Goal: Transaction & Acquisition: Purchase product/service

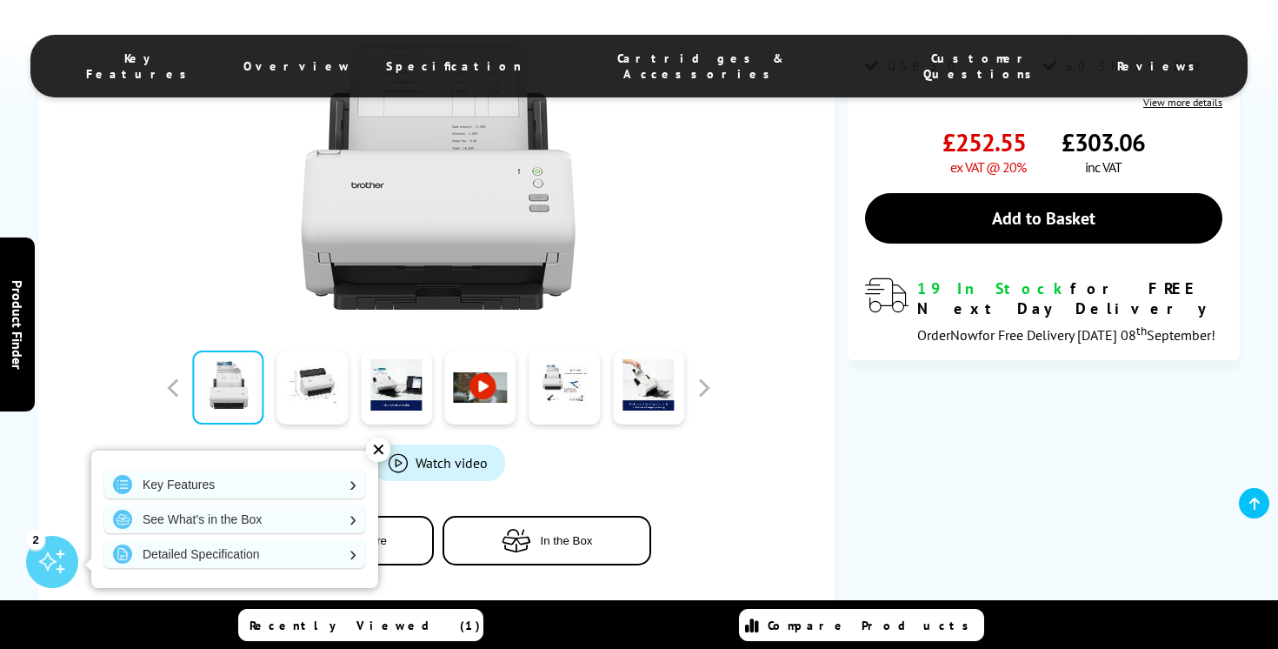
scroll to position [417, 0]
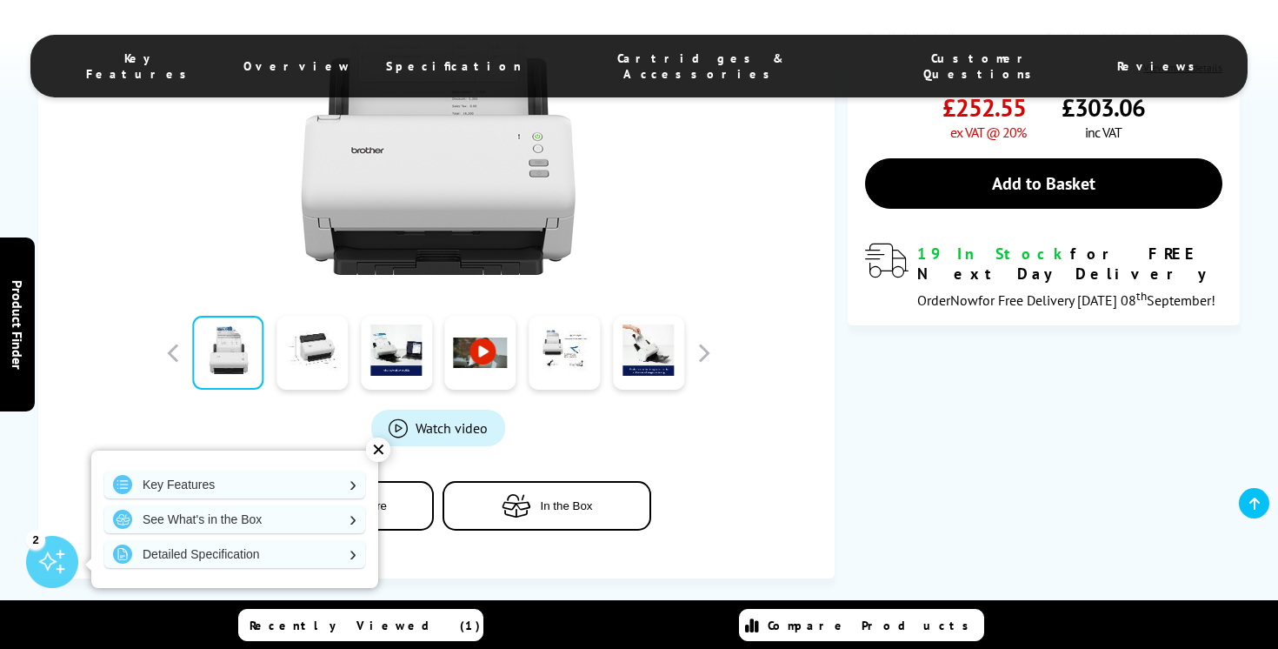
click at [797, 438] on div "Watch video Add to Compare In the Box" at bounding box center [438, 232] width 749 height 666
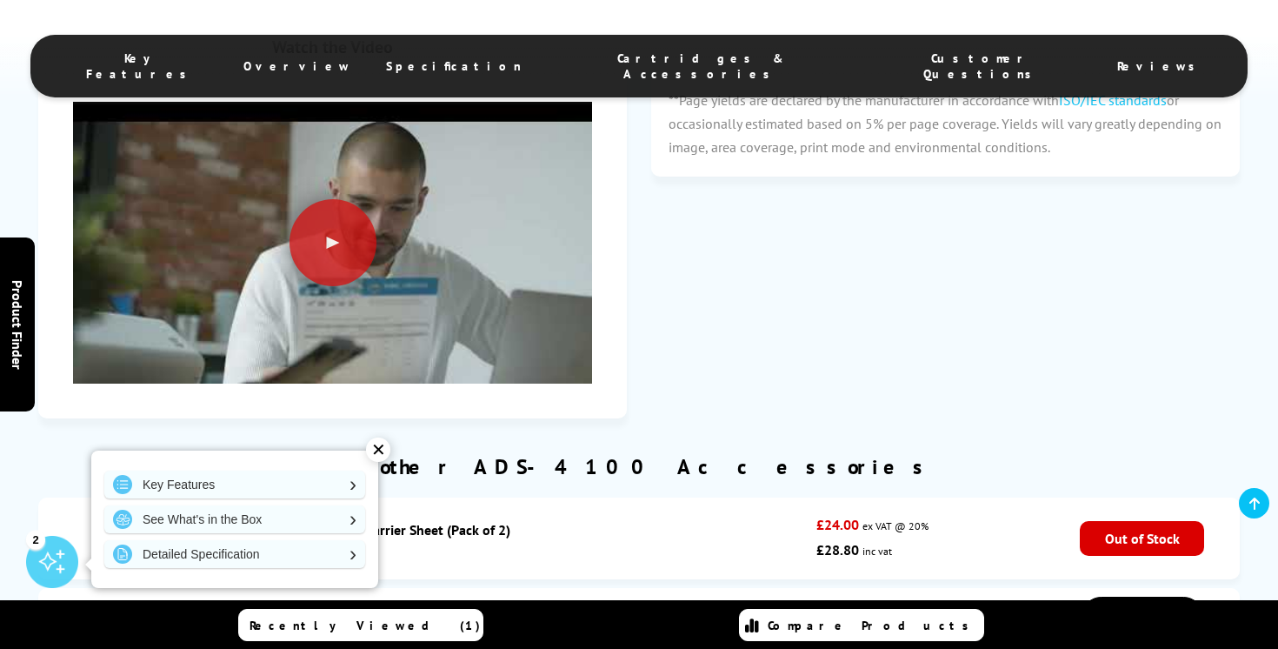
scroll to position [2504, 0]
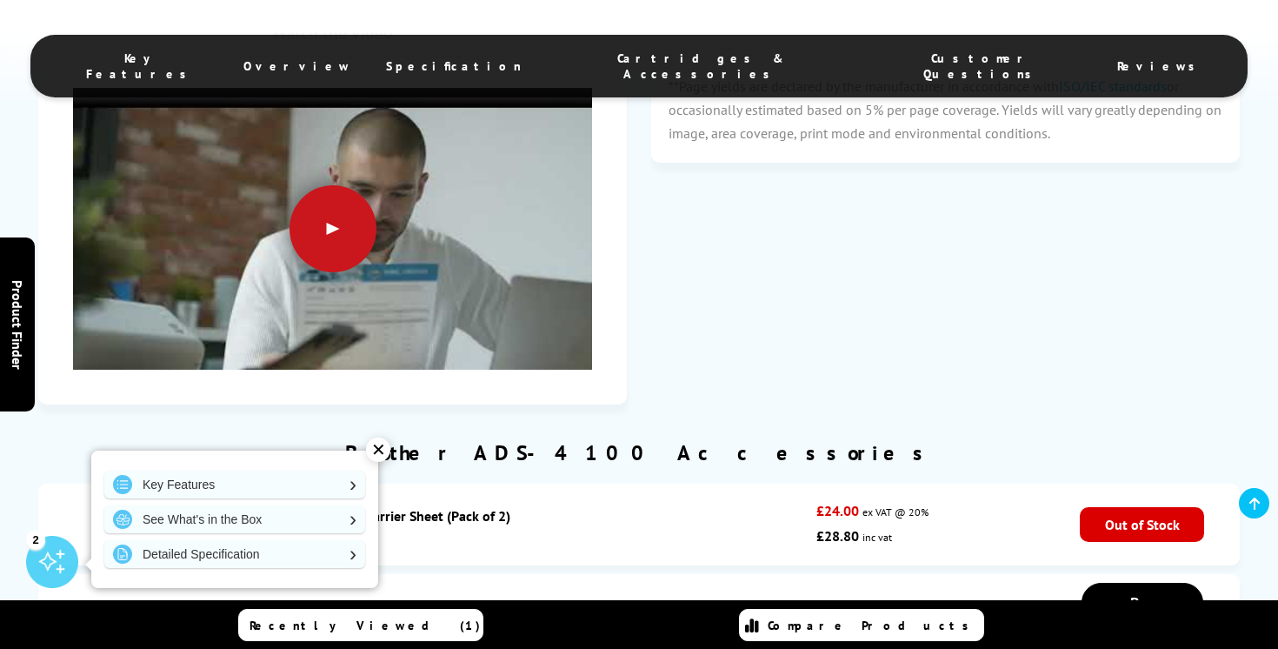
click at [334, 233] on div at bounding box center [333, 228] width 87 height 87
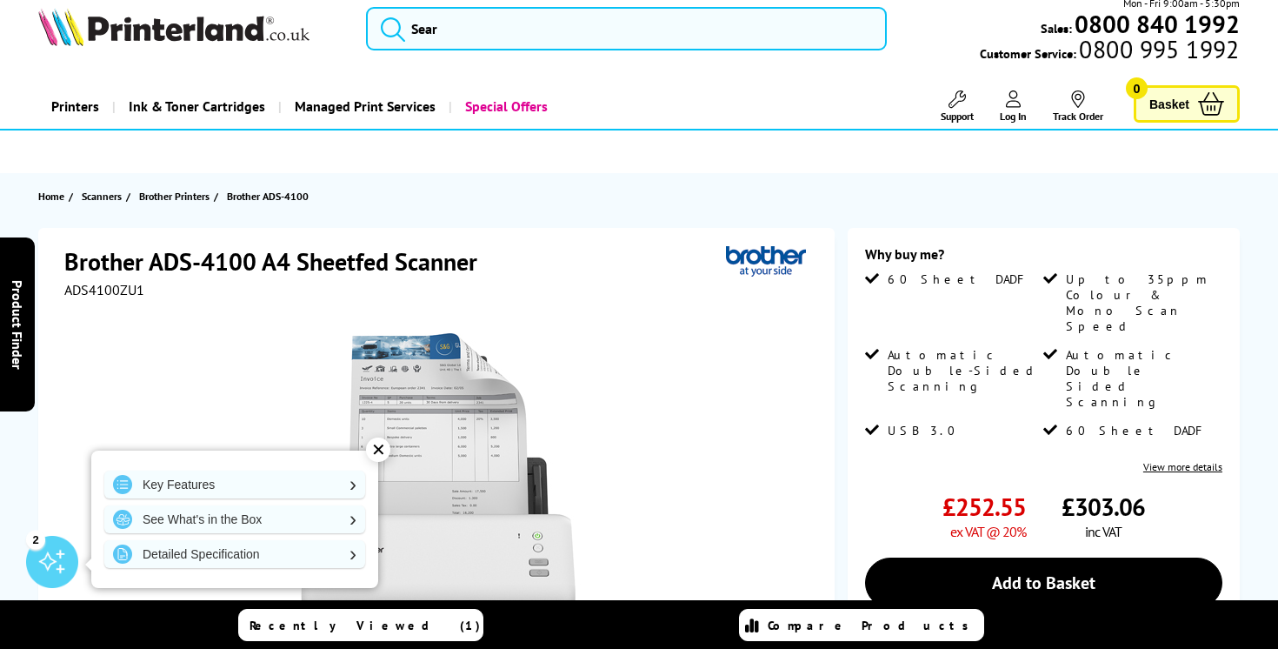
scroll to position [0, 0]
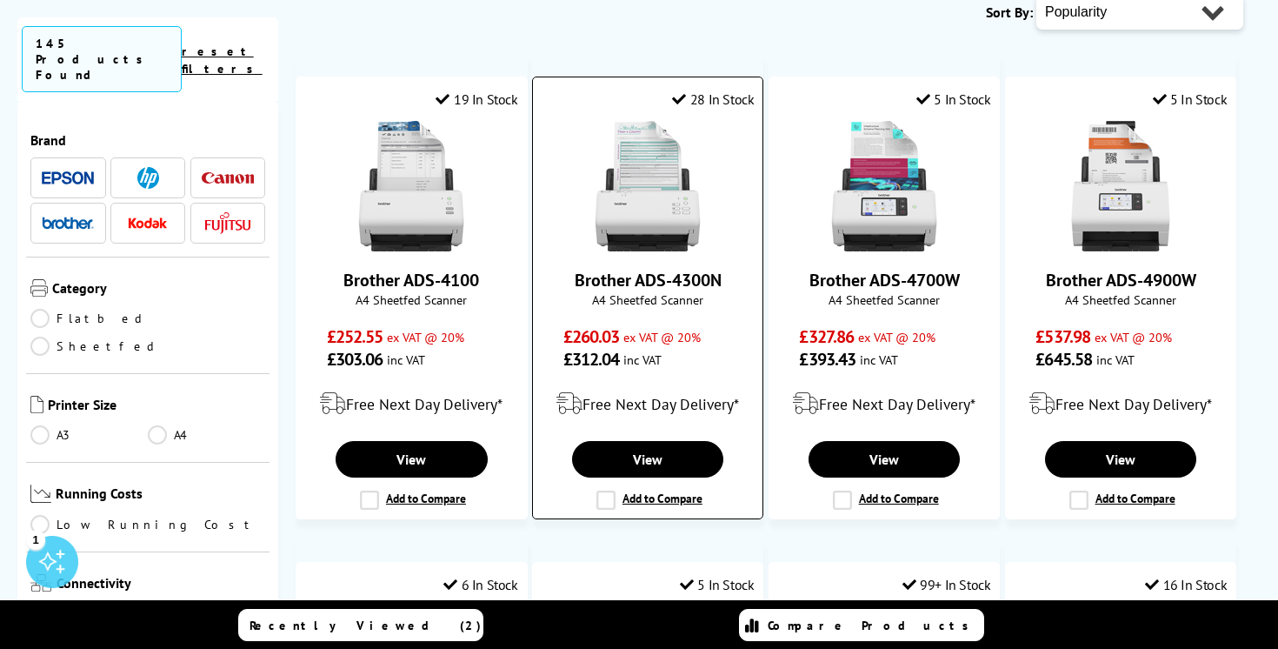
click at [694, 195] on img at bounding box center [648, 186] width 130 height 130
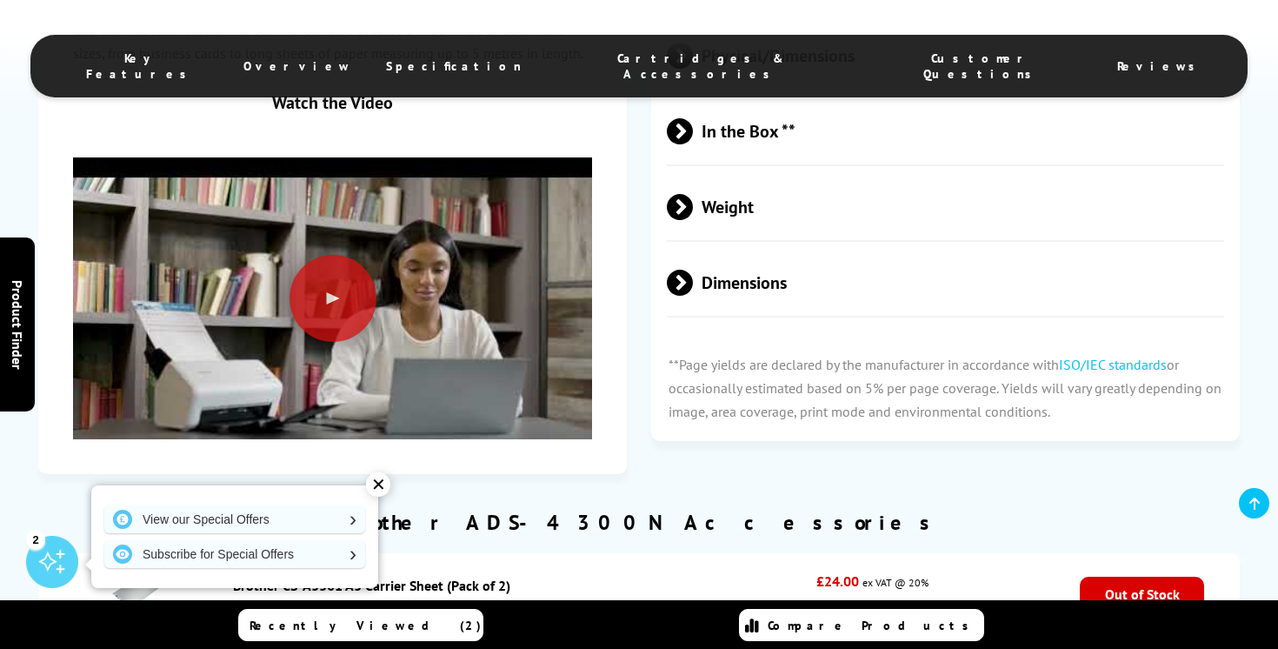
scroll to position [2260, 0]
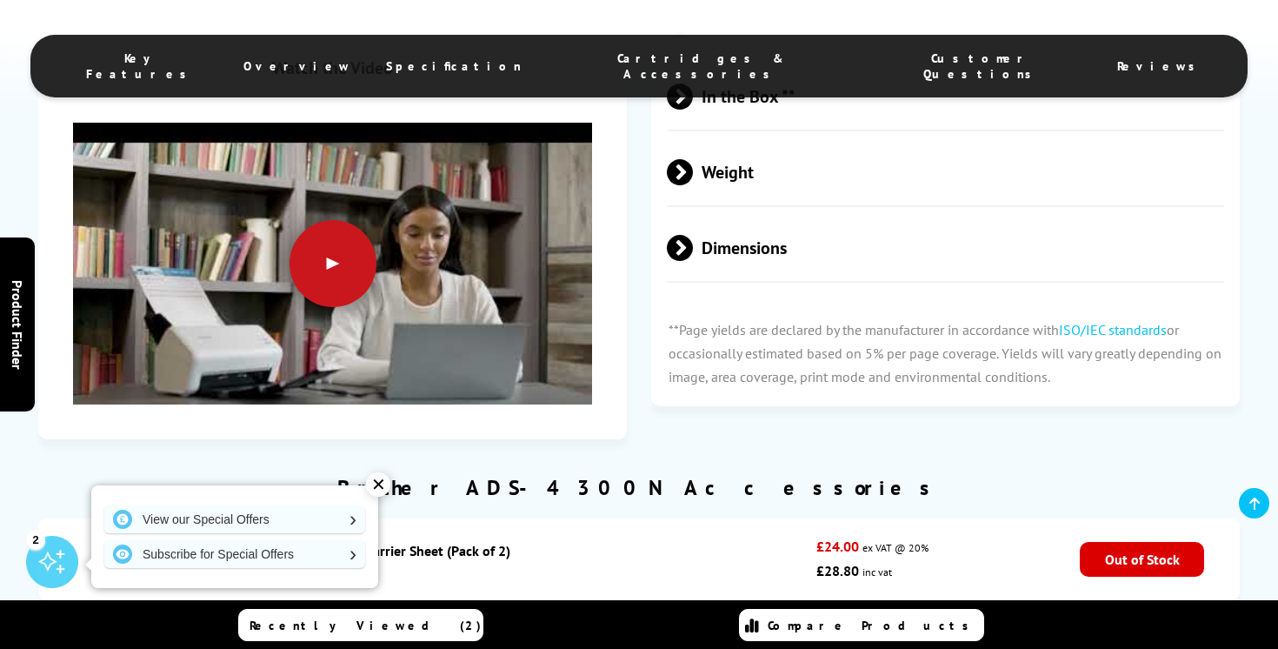
click at [328, 274] on div at bounding box center [333, 263] width 87 height 87
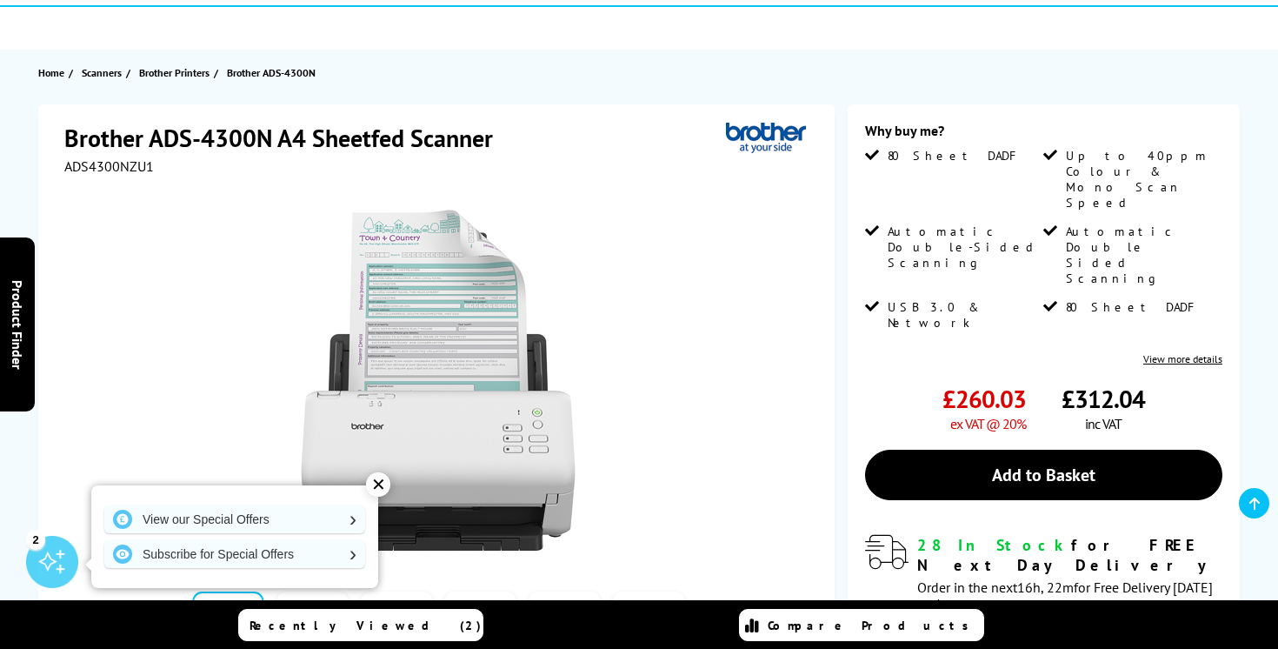
scroll to position [139, 0]
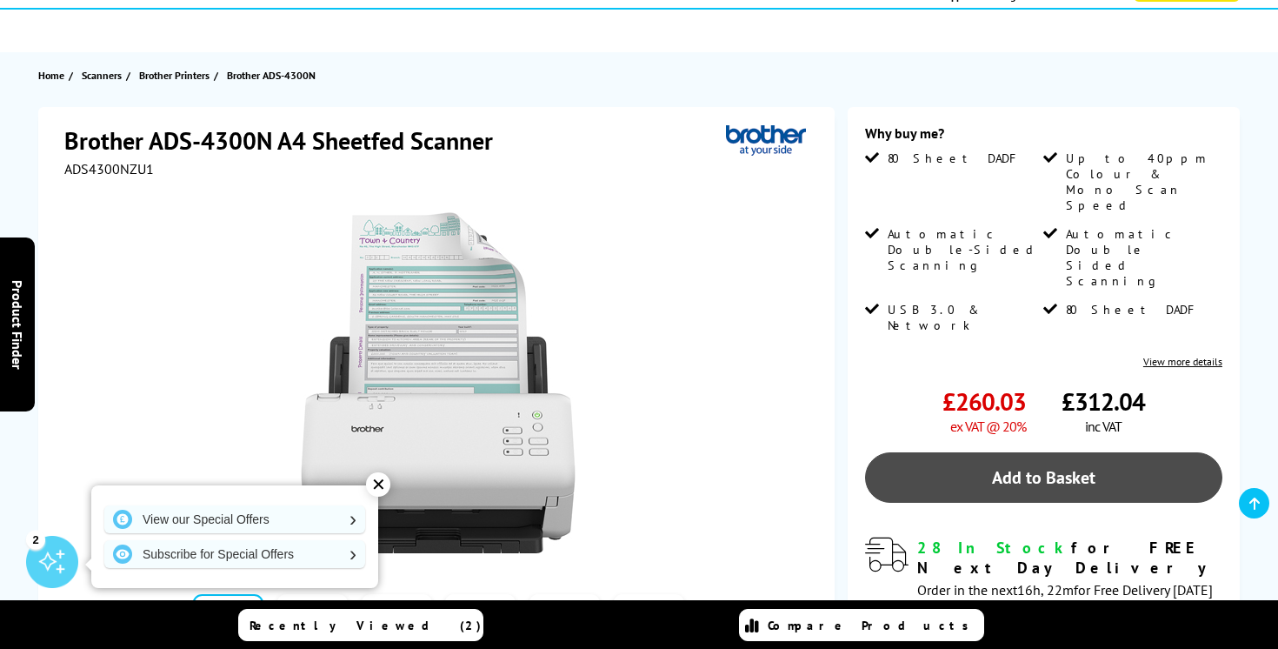
click at [1074, 452] on link "Add to Basket" at bounding box center [1043, 477] width 357 height 50
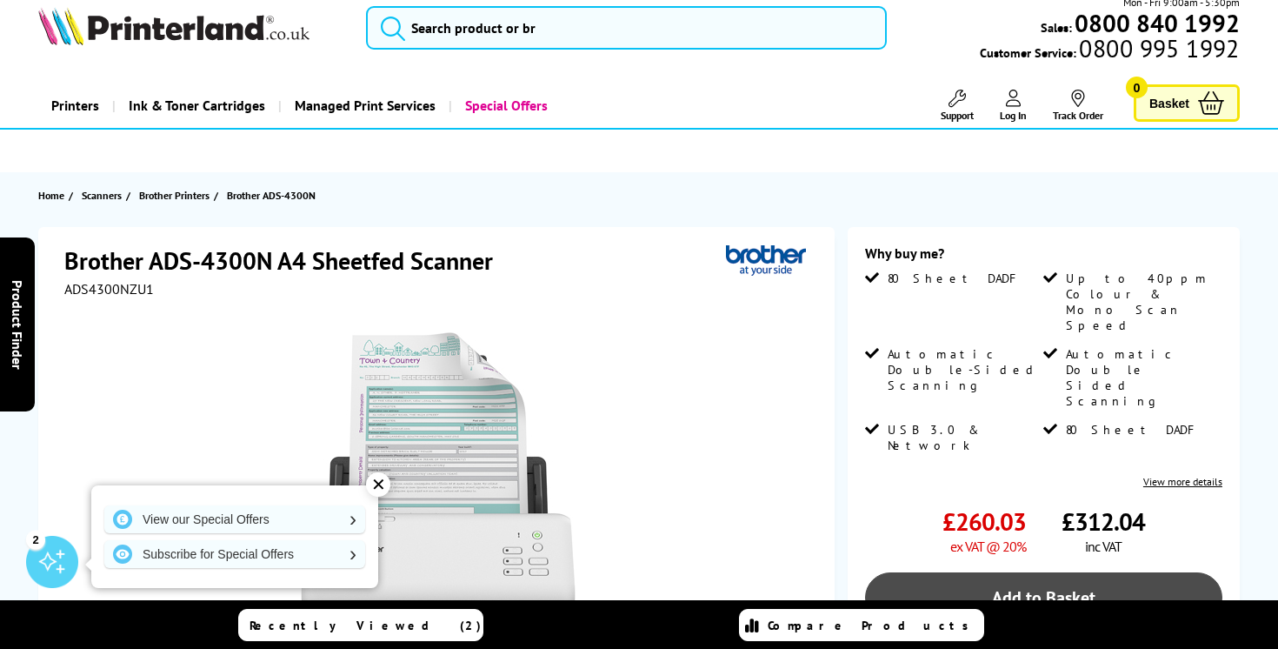
scroll to position [0, 0]
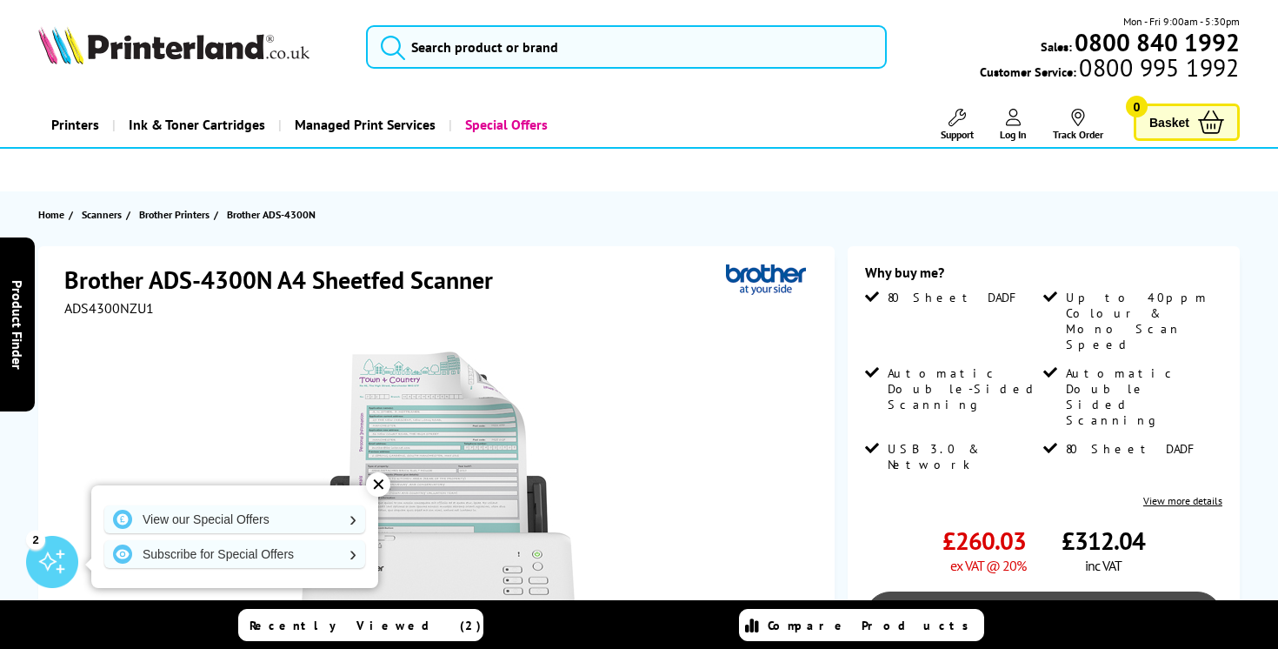
click at [1057, 591] on link "Add to Basket" at bounding box center [1043, 616] width 357 height 50
click at [1050, 591] on link "Add to Basket" at bounding box center [1043, 616] width 357 height 50
click at [1013, 591] on link "Add to Basket" at bounding box center [1043, 616] width 357 height 50
